Goal: Information Seeking & Learning: Learn about a topic

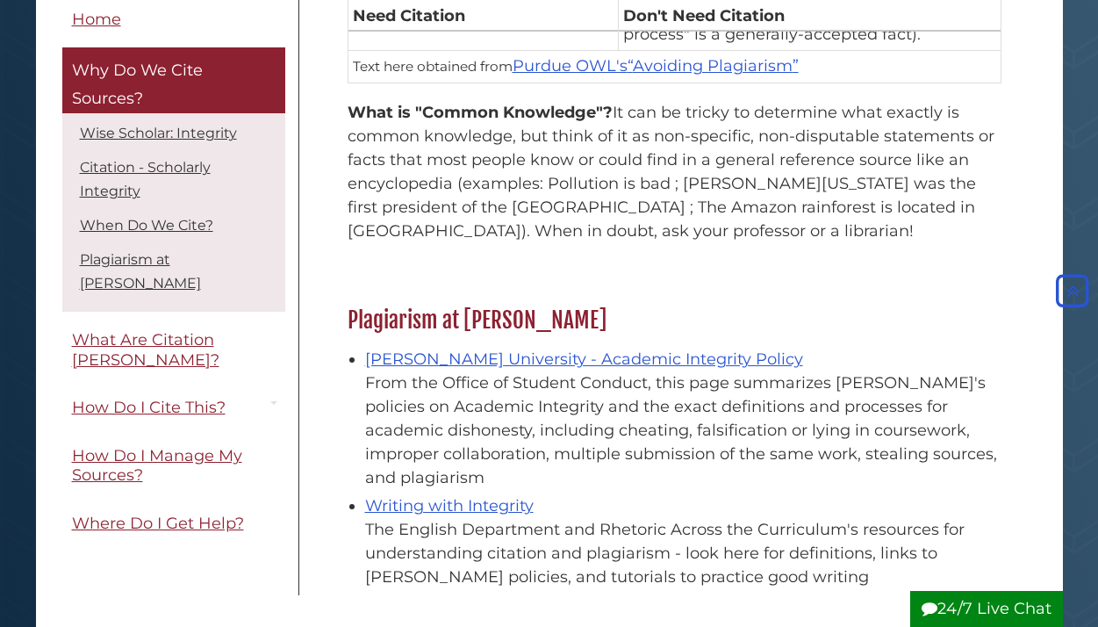
scroll to position [1934, 0]
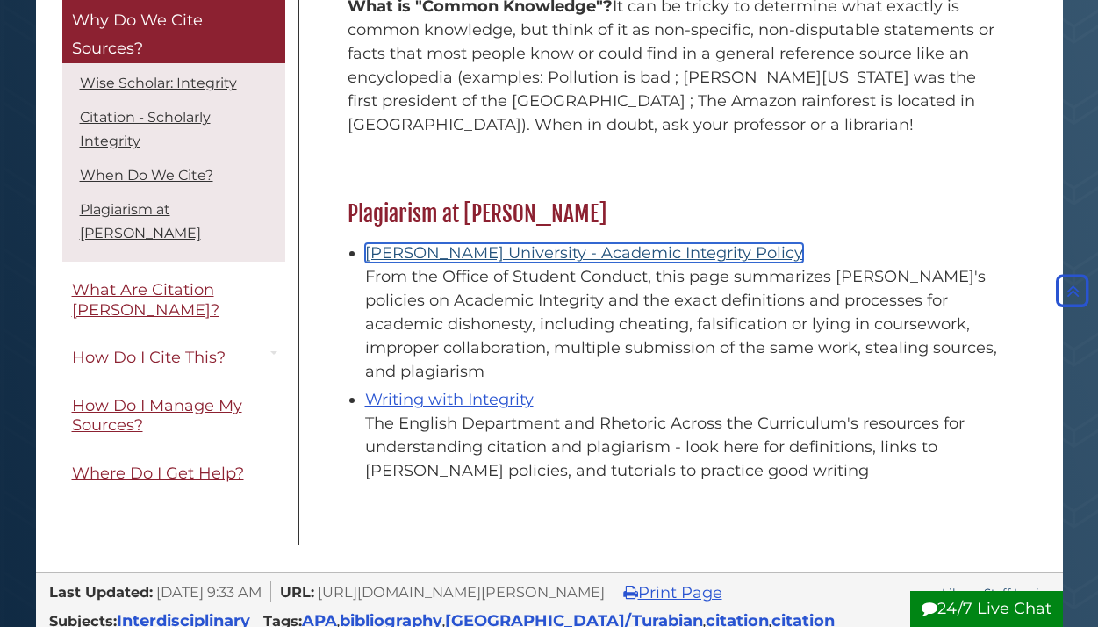
click at [569, 243] on link "[PERSON_NAME] University - Academic Integrity Policy" at bounding box center [584, 252] width 438 height 19
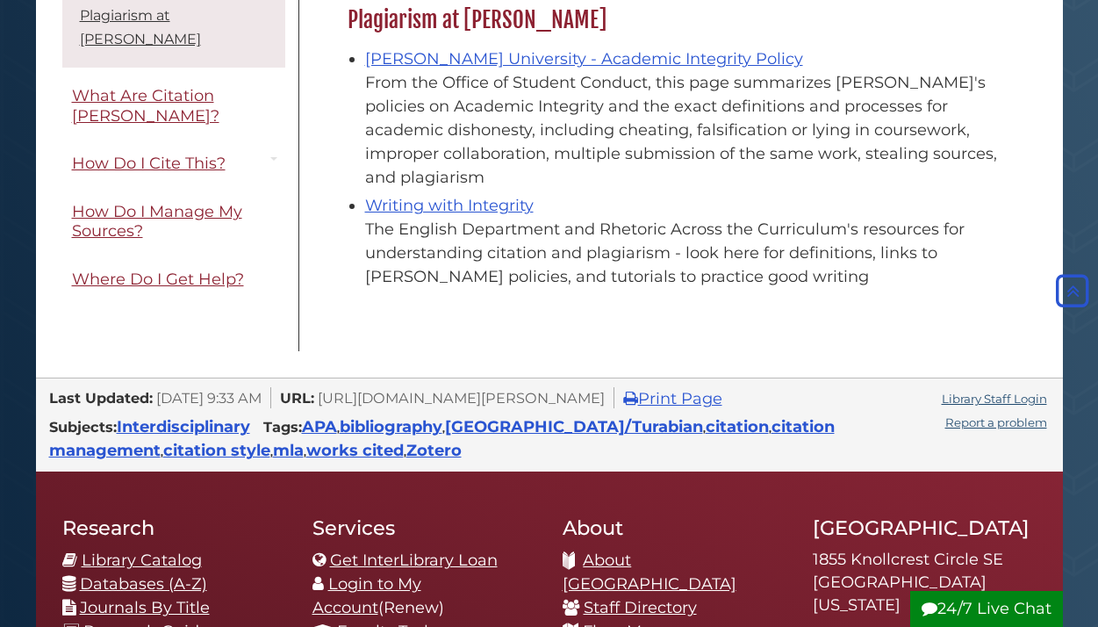
scroll to position [2127, 0]
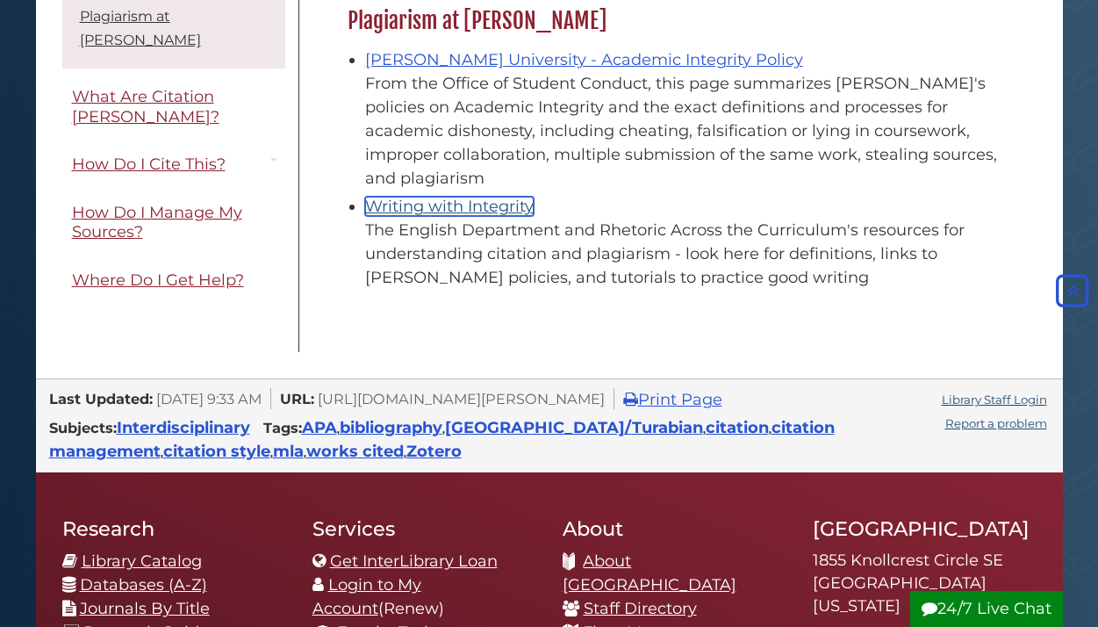
click at [499, 197] on link "Writing with Integrity" at bounding box center [449, 206] width 169 height 19
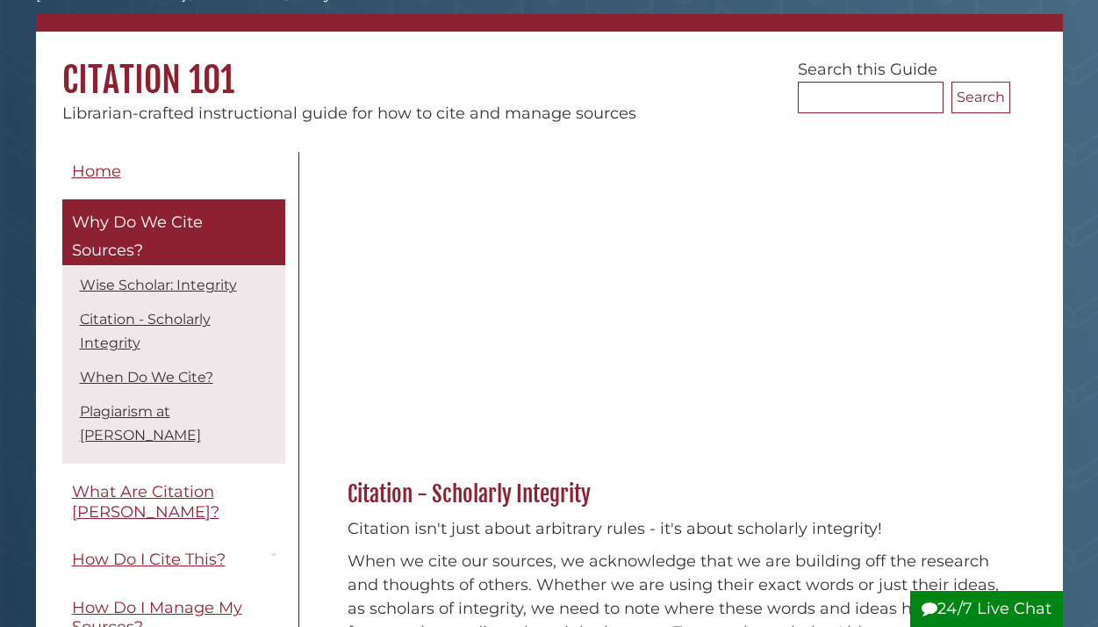
scroll to position [115, 0]
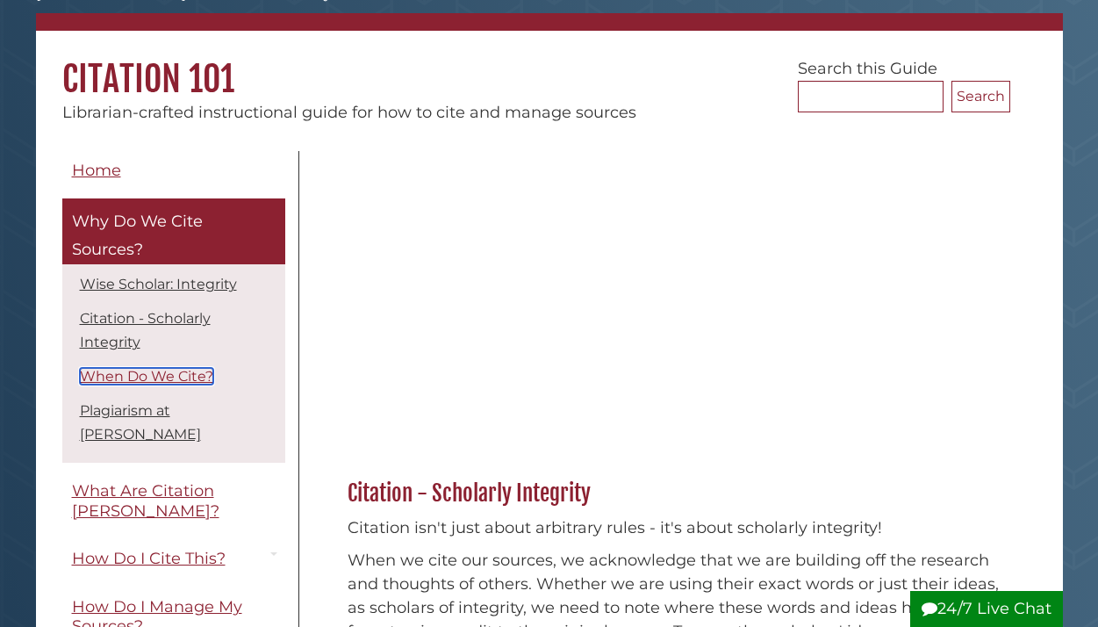
click at [106, 384] on link "When Do We Cite?" at bounding box center [146, 376] width 133 height 17
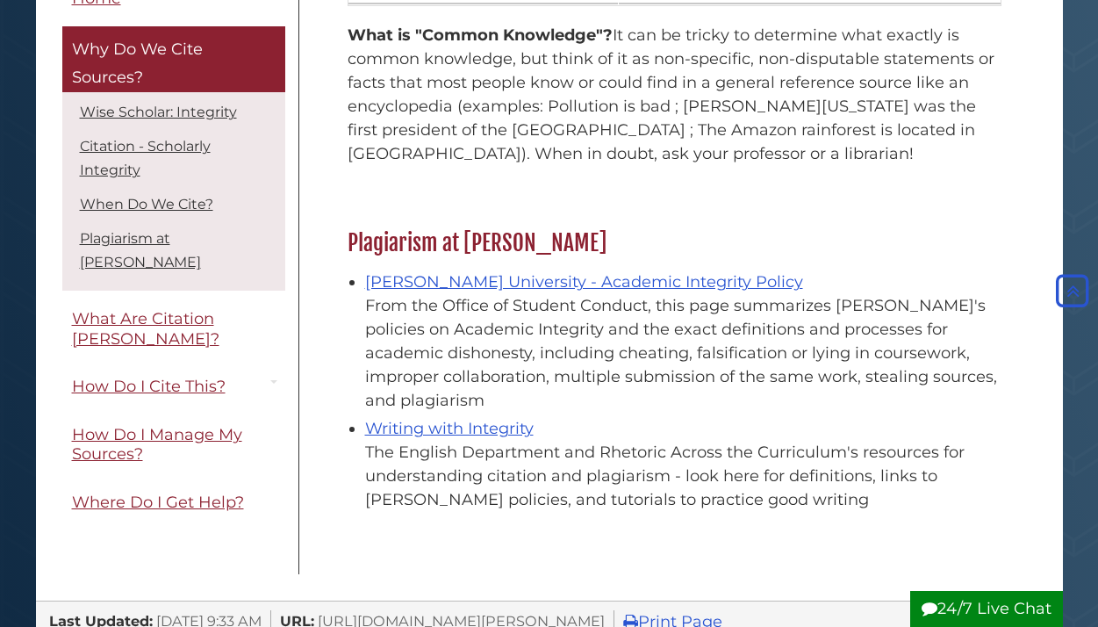
scroll to position [1901, 0]
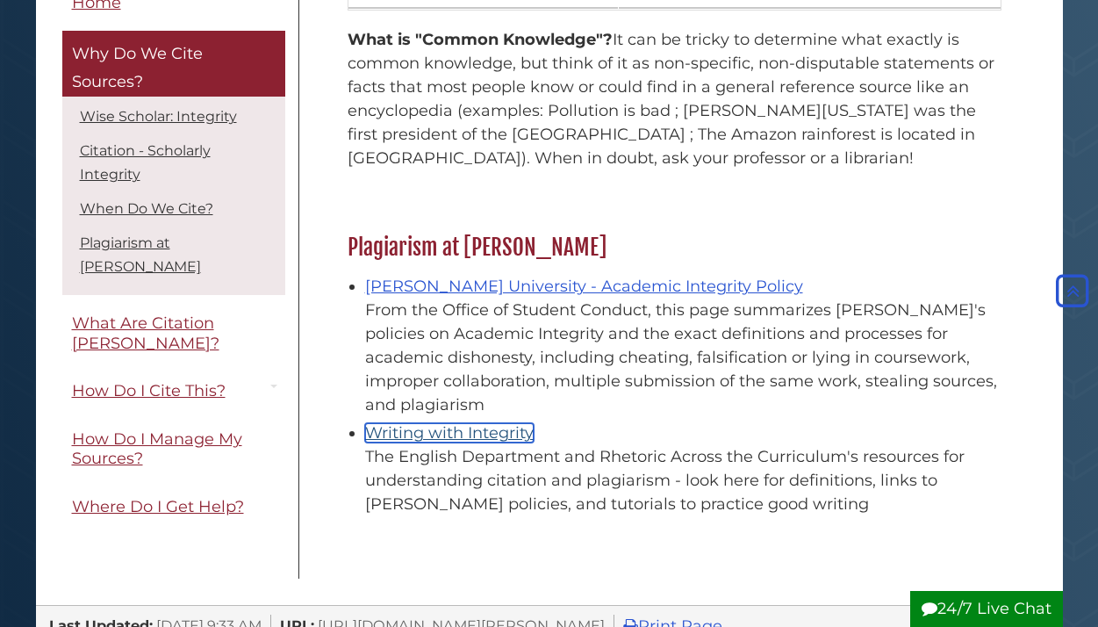
click at [500, 423] on link "Writing with Integrity" at bounding box center [449, 432] width 169 height 19
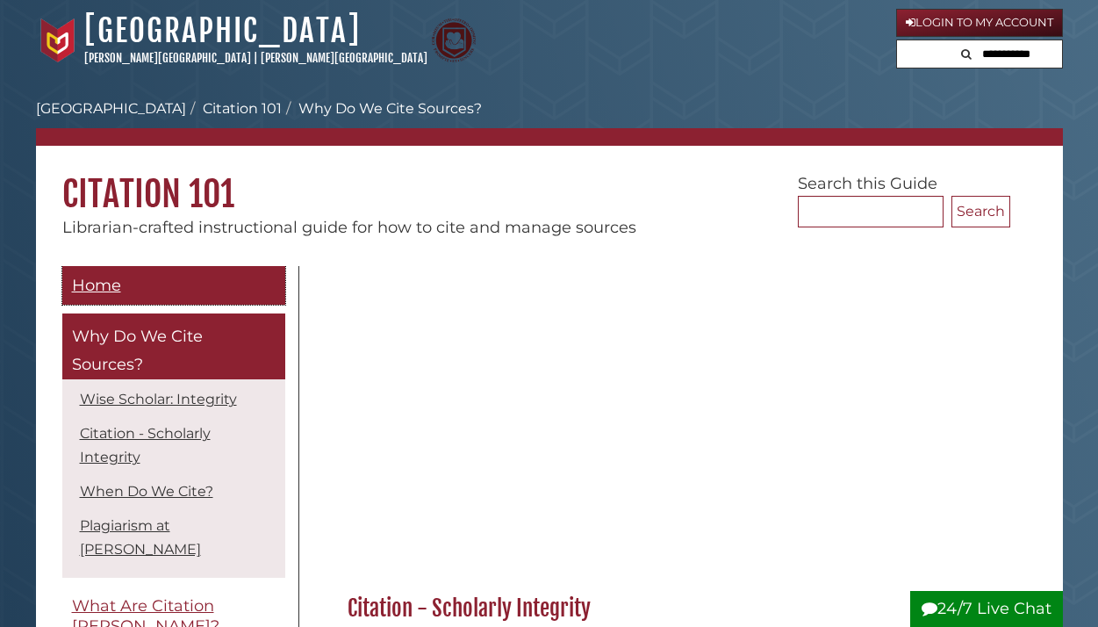
click at [97, 281] on span "Home" at bounding box center [96, 285] width 49 height 19
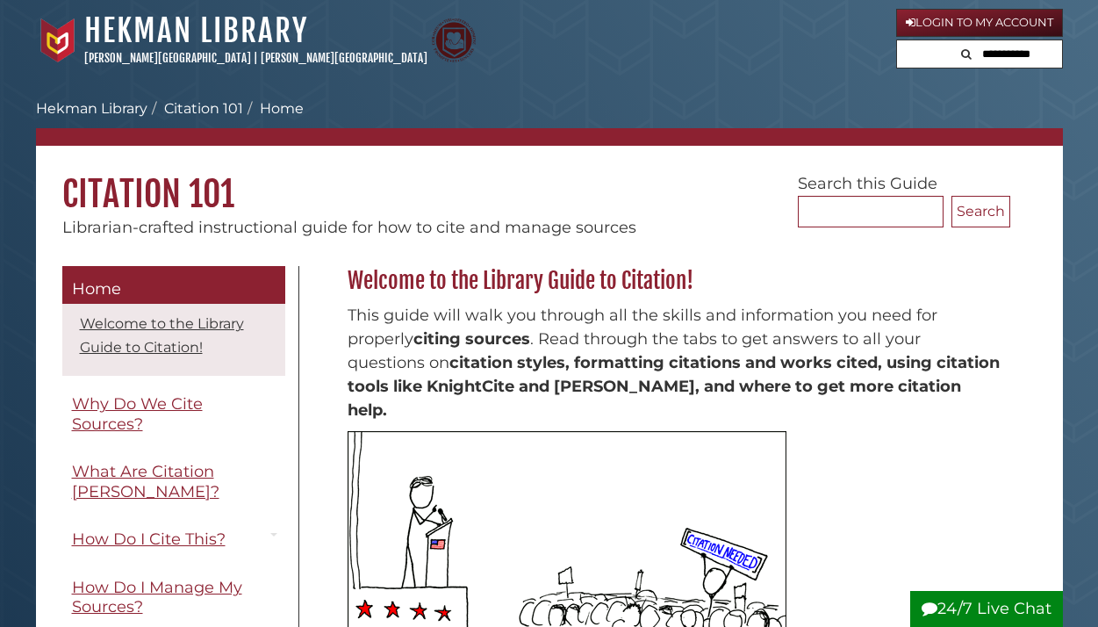
click at [104, 95] on div "Calvin University Hekman Library Citation 101 Home Search... Search Citation 10…" at bounding box center [549, 167] width 1027 height 146
click at [104, 112] on link "Hekman Library" at bounding box center [91, 108] width 111 height 17
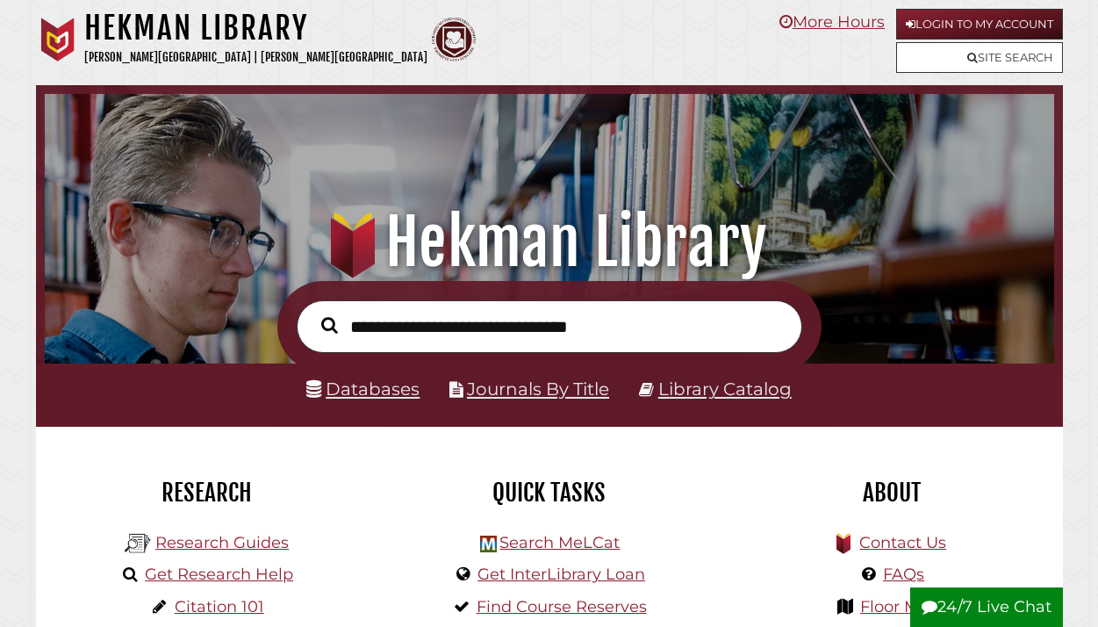
scroll to position [334, 1001]
type input "**********"
click at [313, 313] on button "Search" at bounding box center [330, 325] width 34 height 25
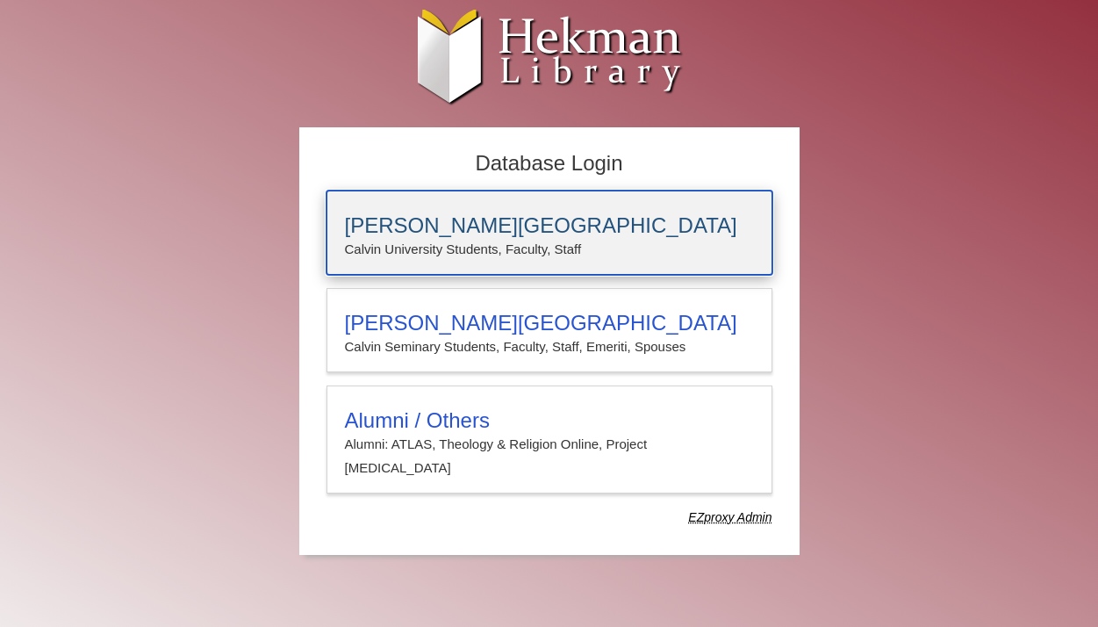
click at [392, 224] on h3 "Calvin University" at bounding box center [549, 225] width 409 height 25
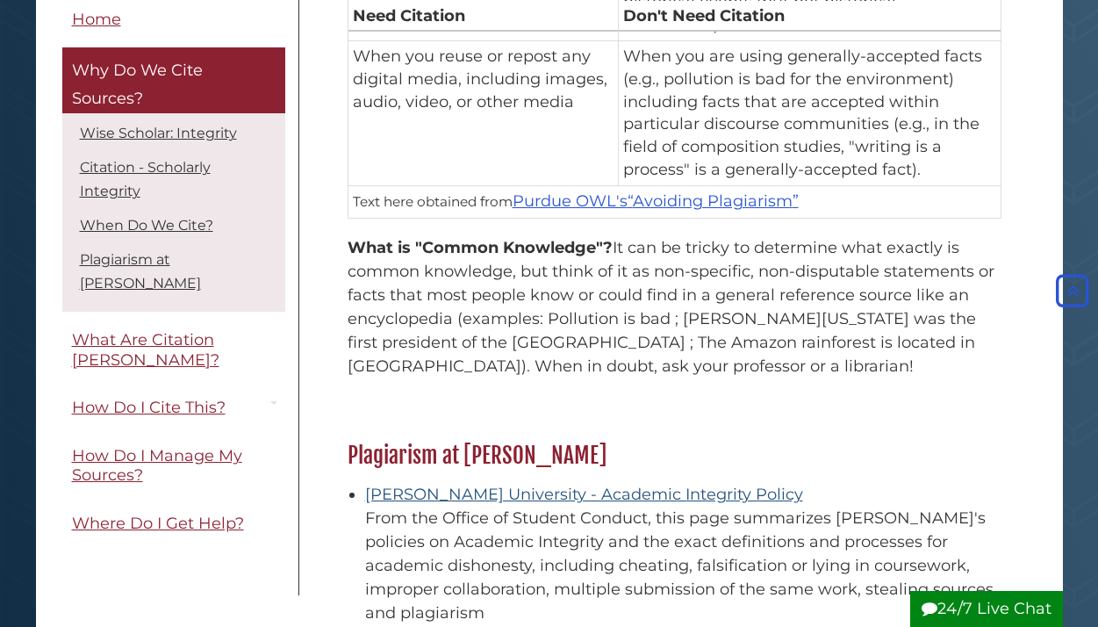
scroll to position [1672, 0]
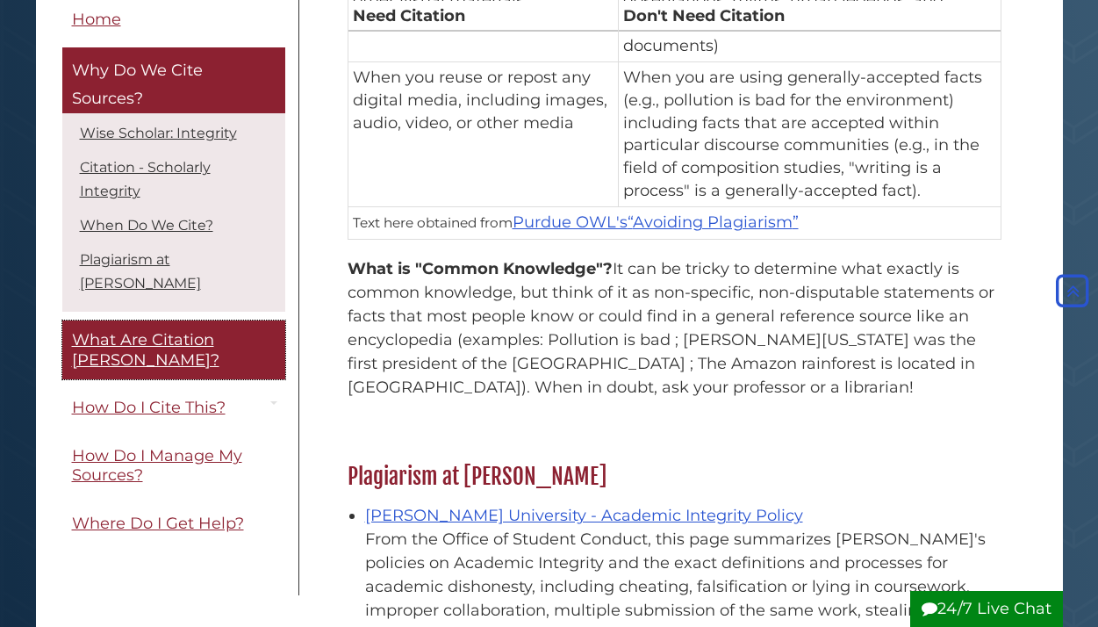
click at [178, 331] on span "What Are Citation [PERSON_NAME]?" at bounding box center [145, 351] width 147 height 40
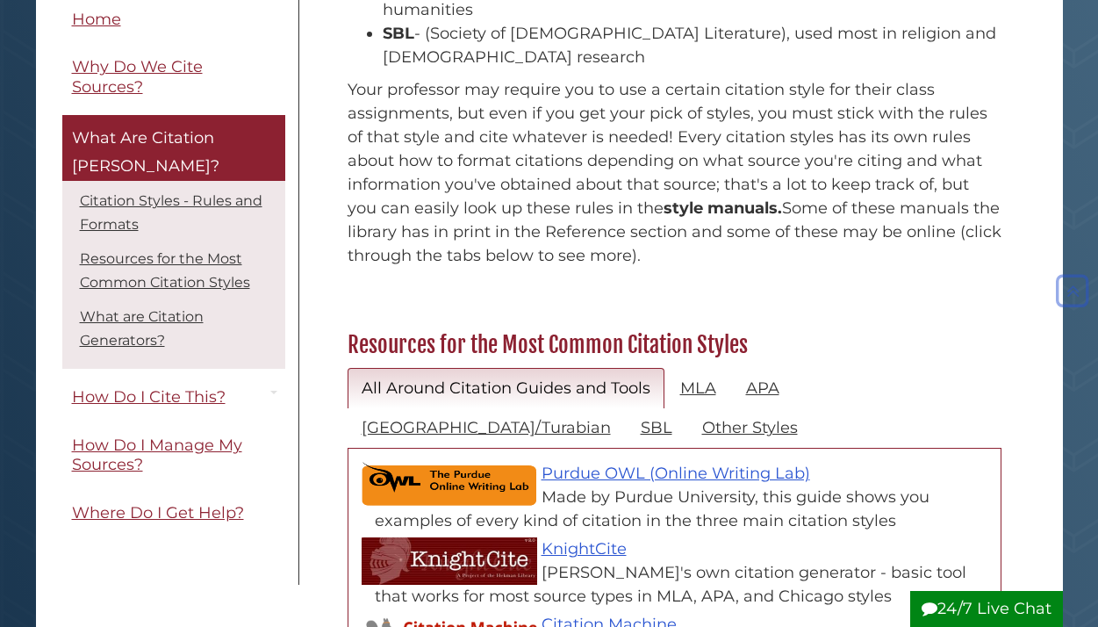
scroll to position [565, 0]
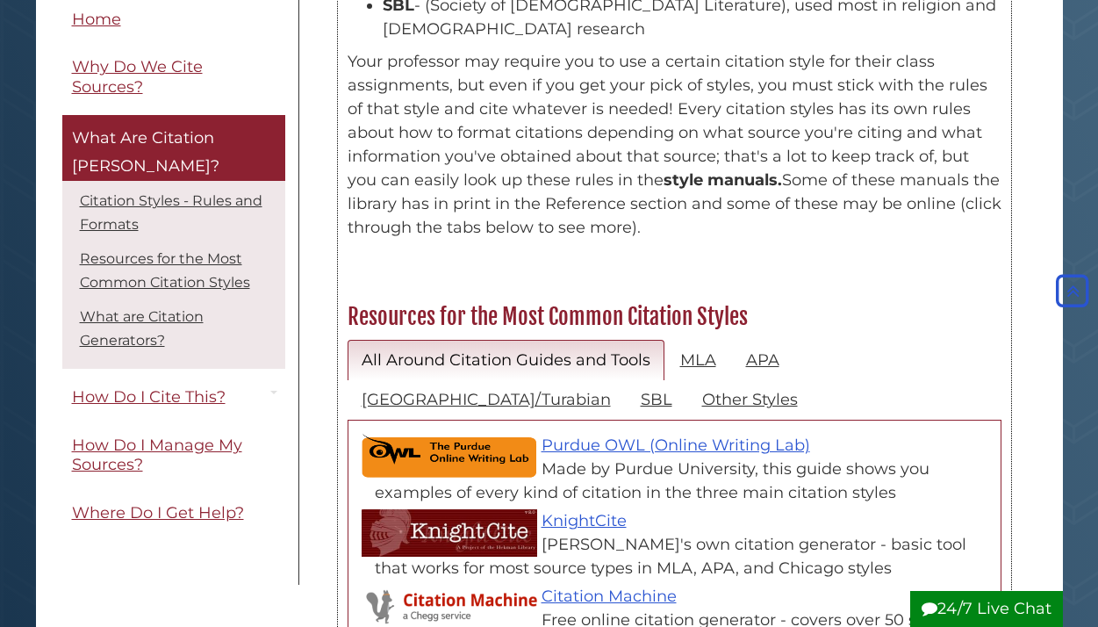
click at [679, 331] on div "All Around Citation Guides and Tools MLA APA [GEOGRAPHIC_DATA]/Turabian SBL Oth…" at bounding box center [675, 568] width 672 height 475
click at [682, 340] on link "MLA" at bounding box center [698, 360] width 64 height 41
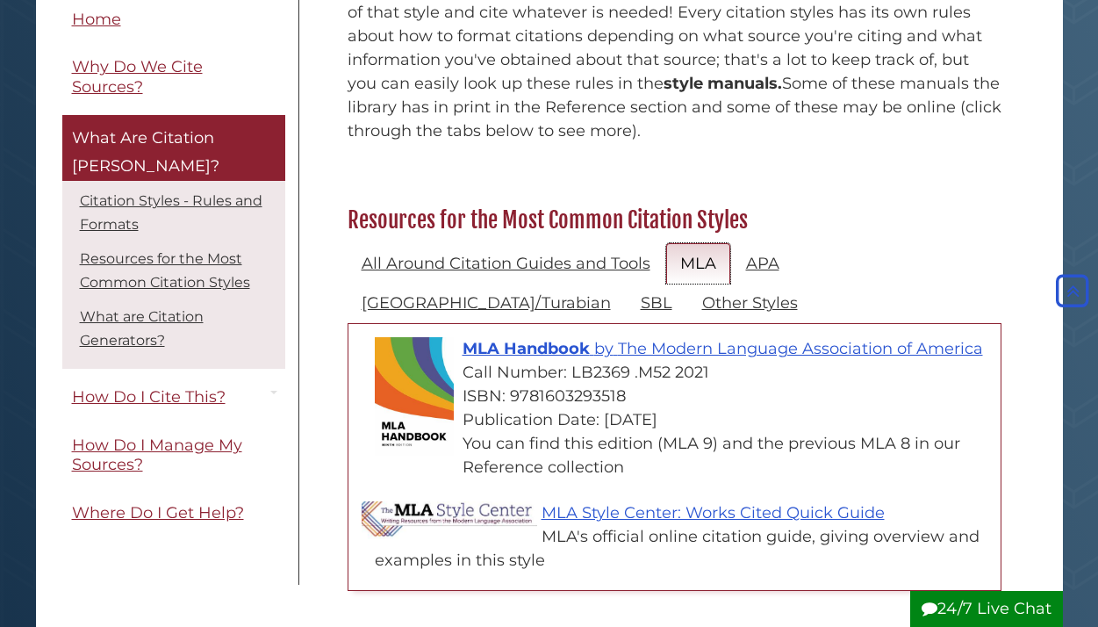
scroll to position [768, 0]
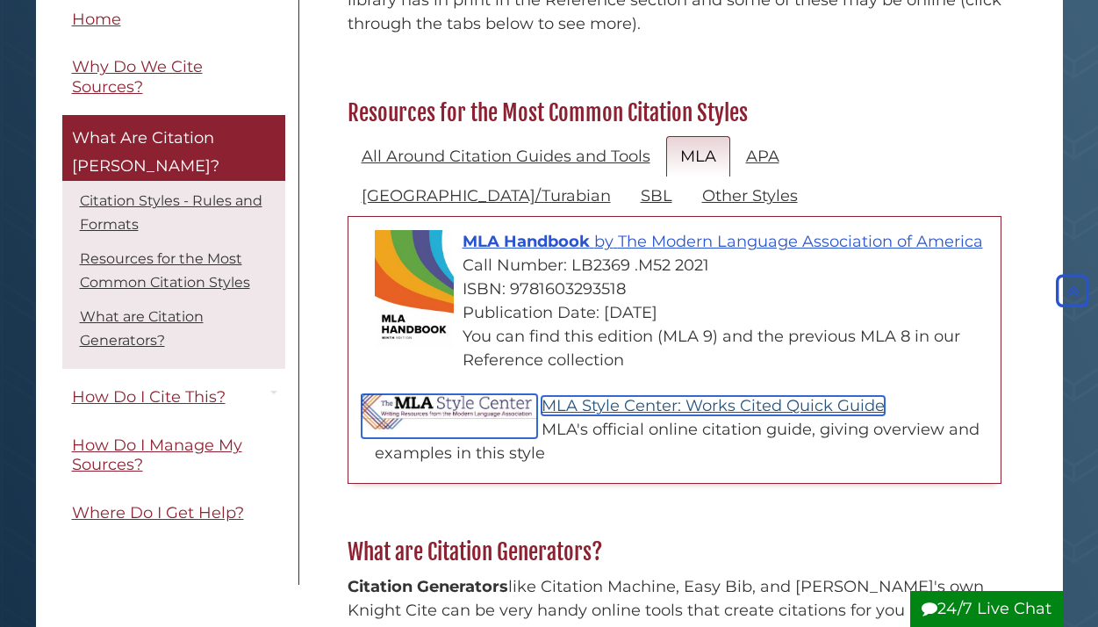
click at [589, 396] on link "MLA Style Center: Works Cited Quick Guide" at bounding box center [713, 405] width 343 height 19
